Goal: Transaction & Acquisition: Book appointment/travel/reservation

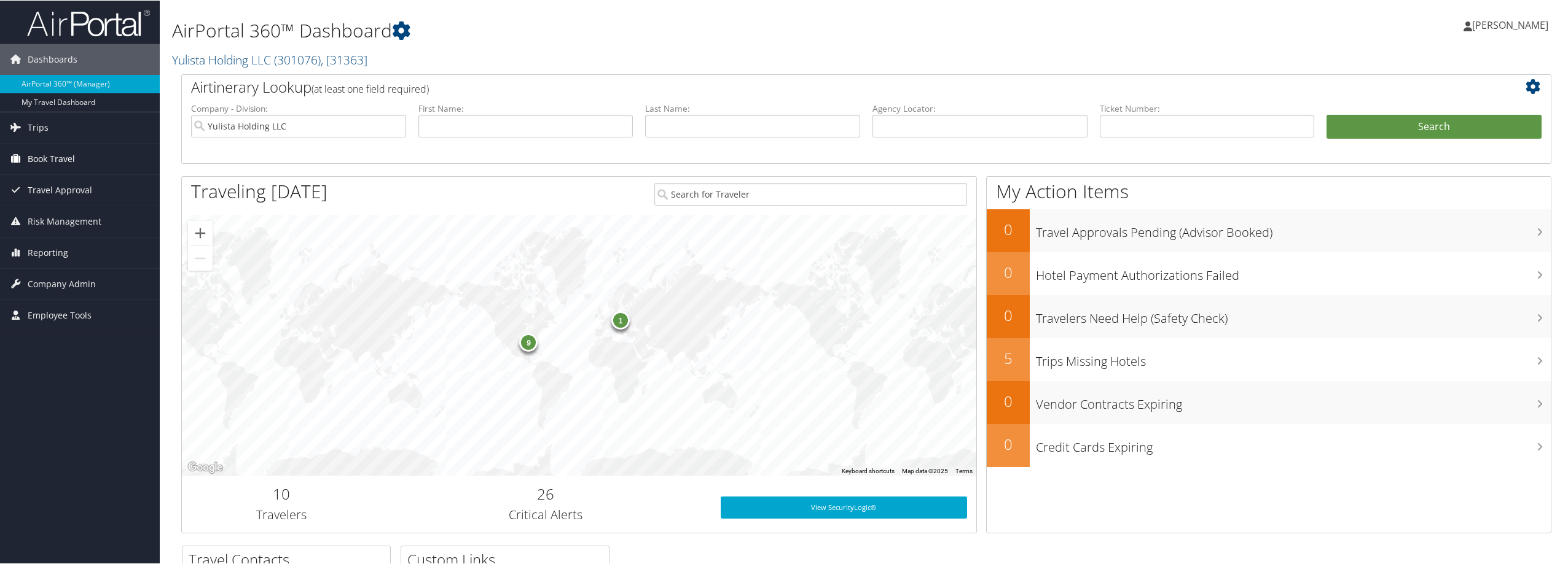
click at [75, 156] on link "Book Travel" at bounding box center [80, 158] width 160 height 30
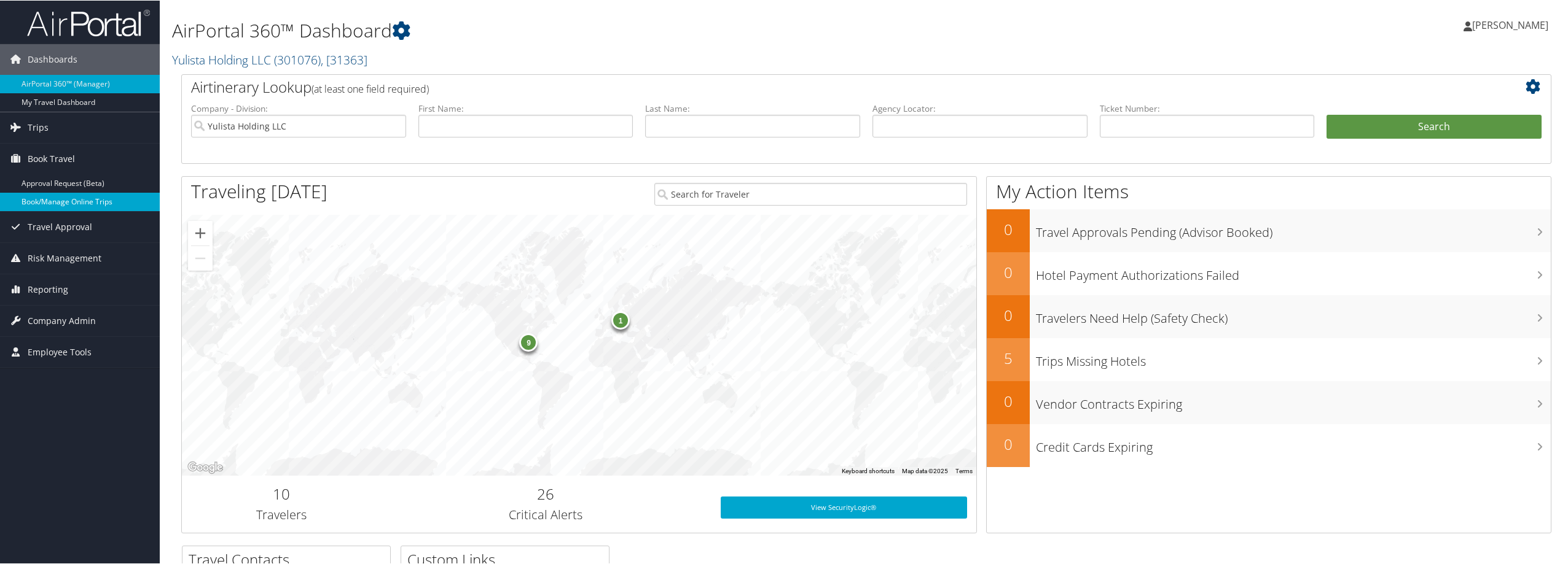
click at [85, 195] on link "Book/Manage Online Trips" at bounding box center [80, 200] width 160 height 18
